Goal: Check status: Check status

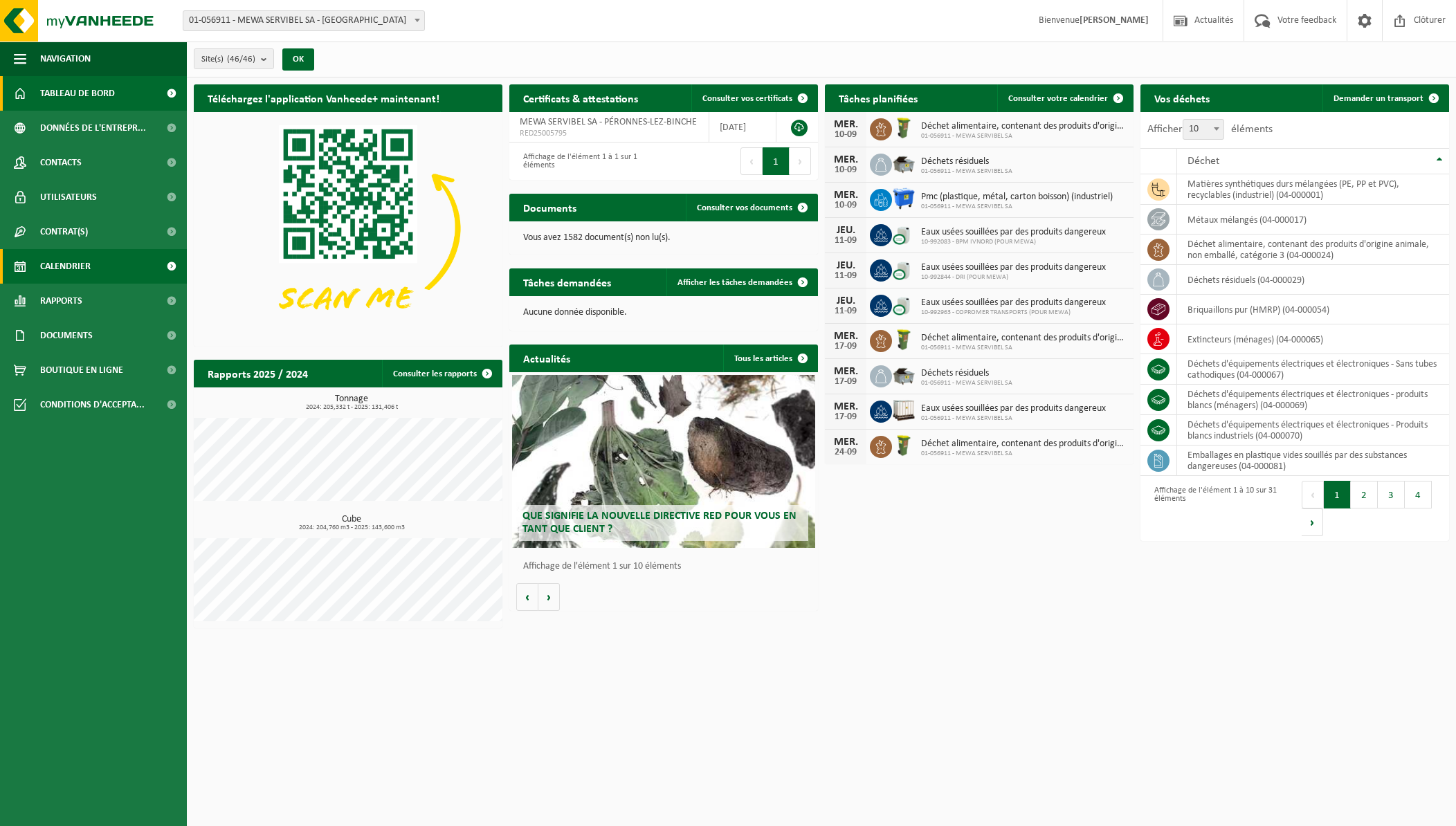
click at [65, 267] on span "Calendrier" at bounding box center [66, 266] width 51 height 35
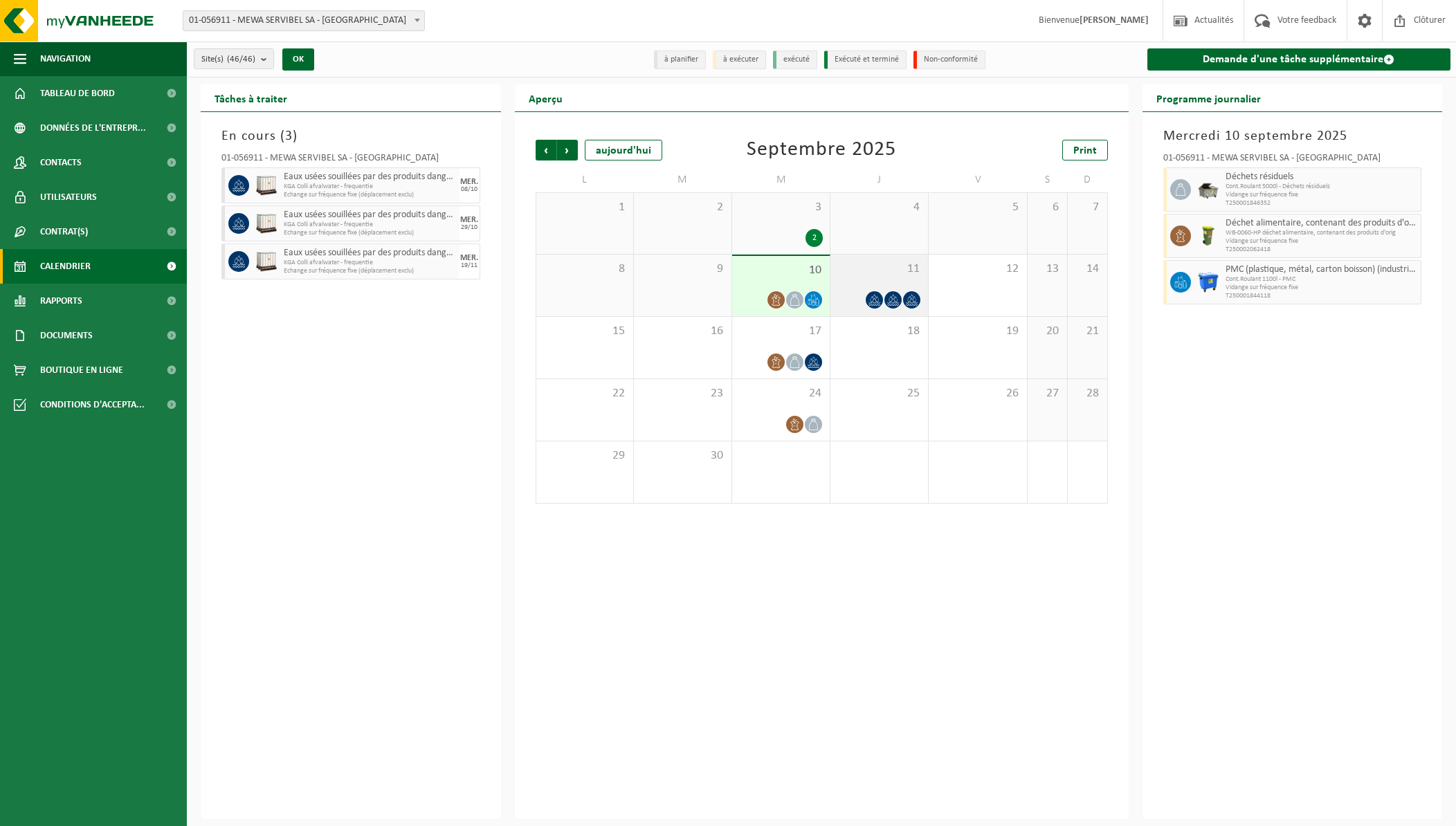
click at [912, 299] on icon at bounding box center [912, 300] width 12 height 12
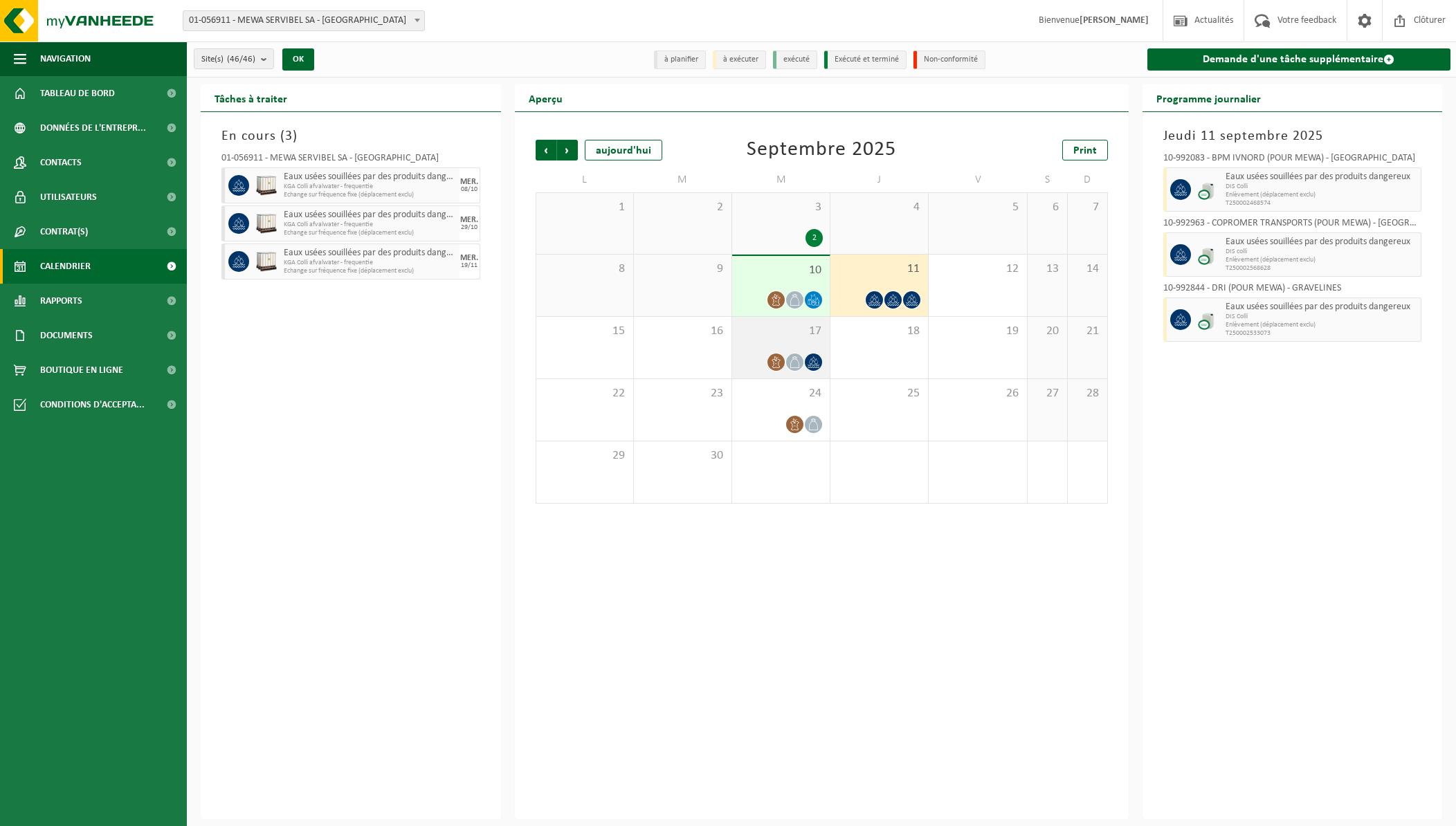
click at [807, 359] on icon at bounding box center [813, 362] width 12 height 12
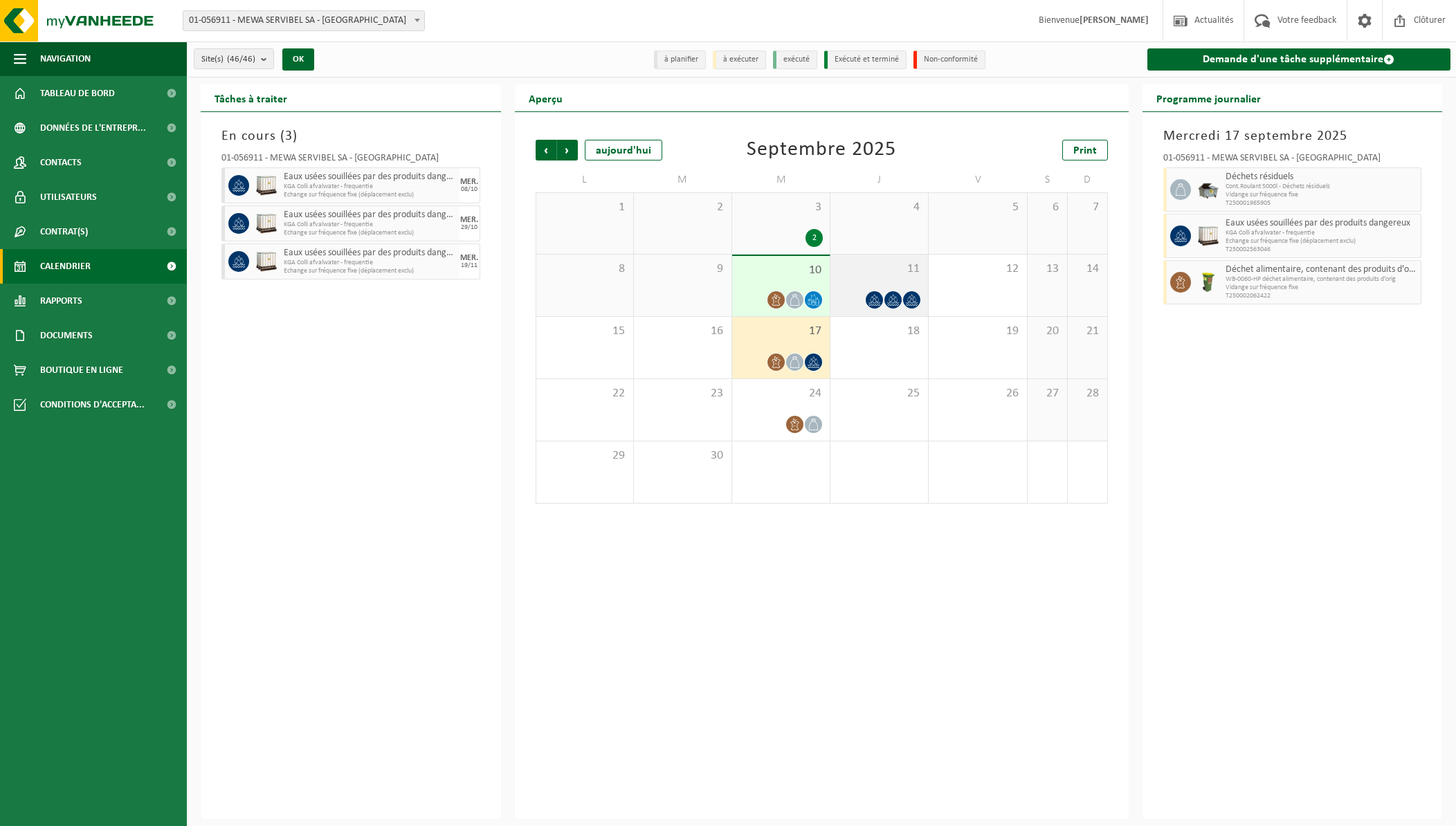
click at [893, 300] on icon at bounding box center [893, 300] width 12 height 12
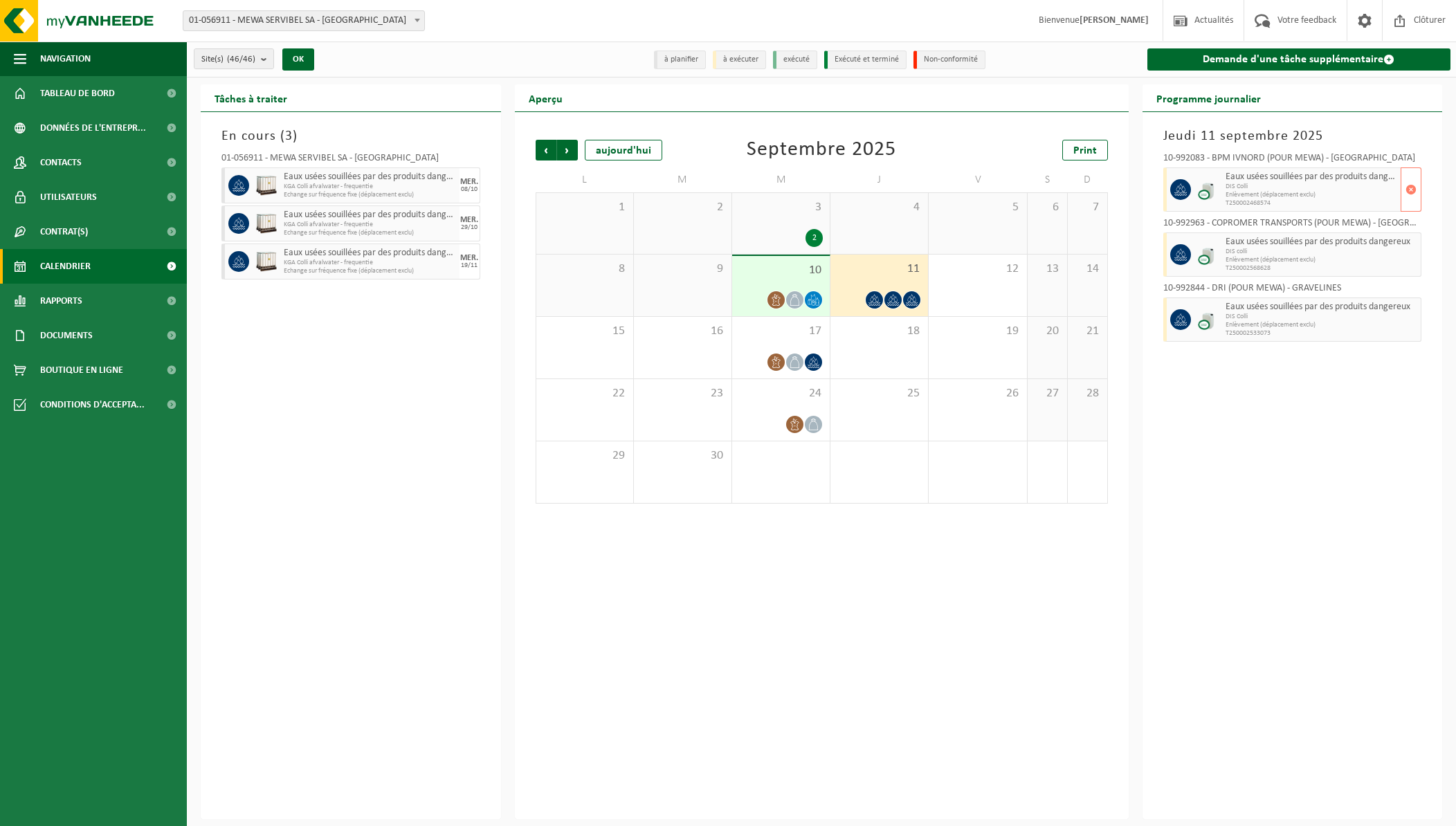
click at [1284, 188] on span "DIS Colli" at bounding box center [1312, 187] width 172 height 9
click at [1297, 254] on span "DIS colli" at bounding box center [1312, 252] width 172 height 9
click at [405, 221] on span "KGA Colli afvalwater - frequentie" at bounding box center [359, 225] width 152 height 9
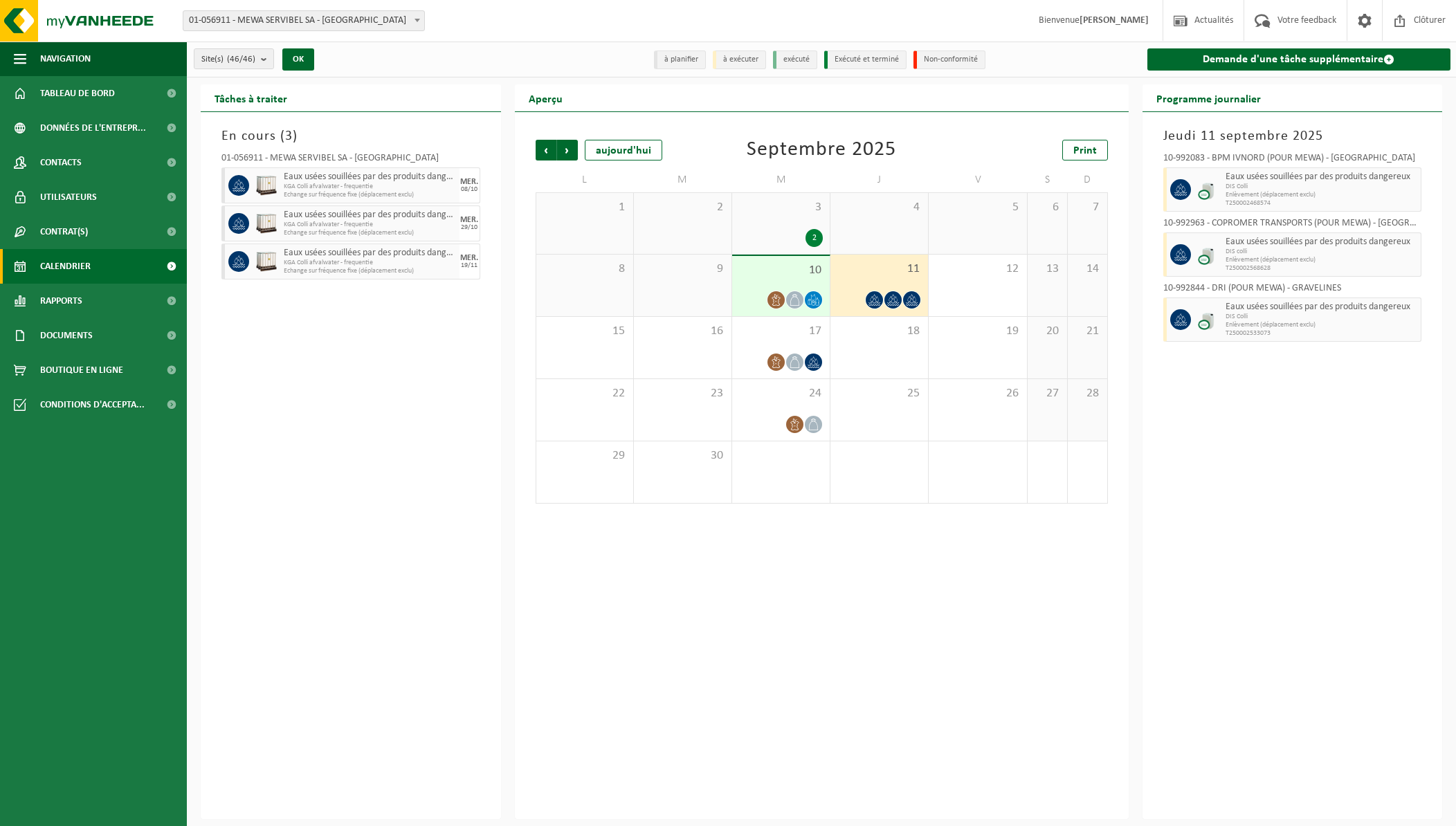
click at [909, 294] on icon at bounding box center [912, 300] width 12 height 12
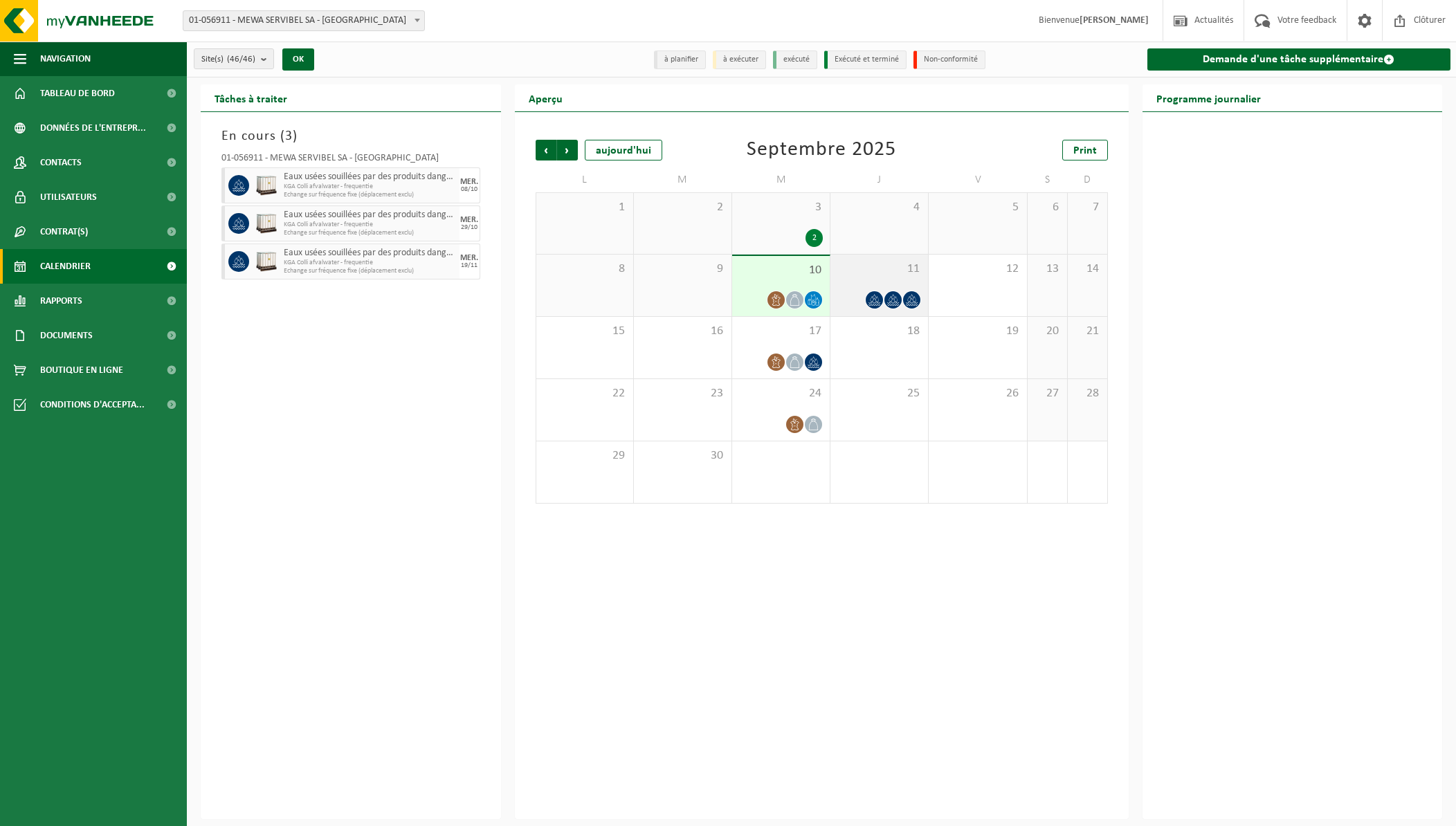
click at [909, 294] on icon at bounding box center [912, 300] width 12 height 12
